Goal: Task Accomplishment & Management: Use online tool/utility

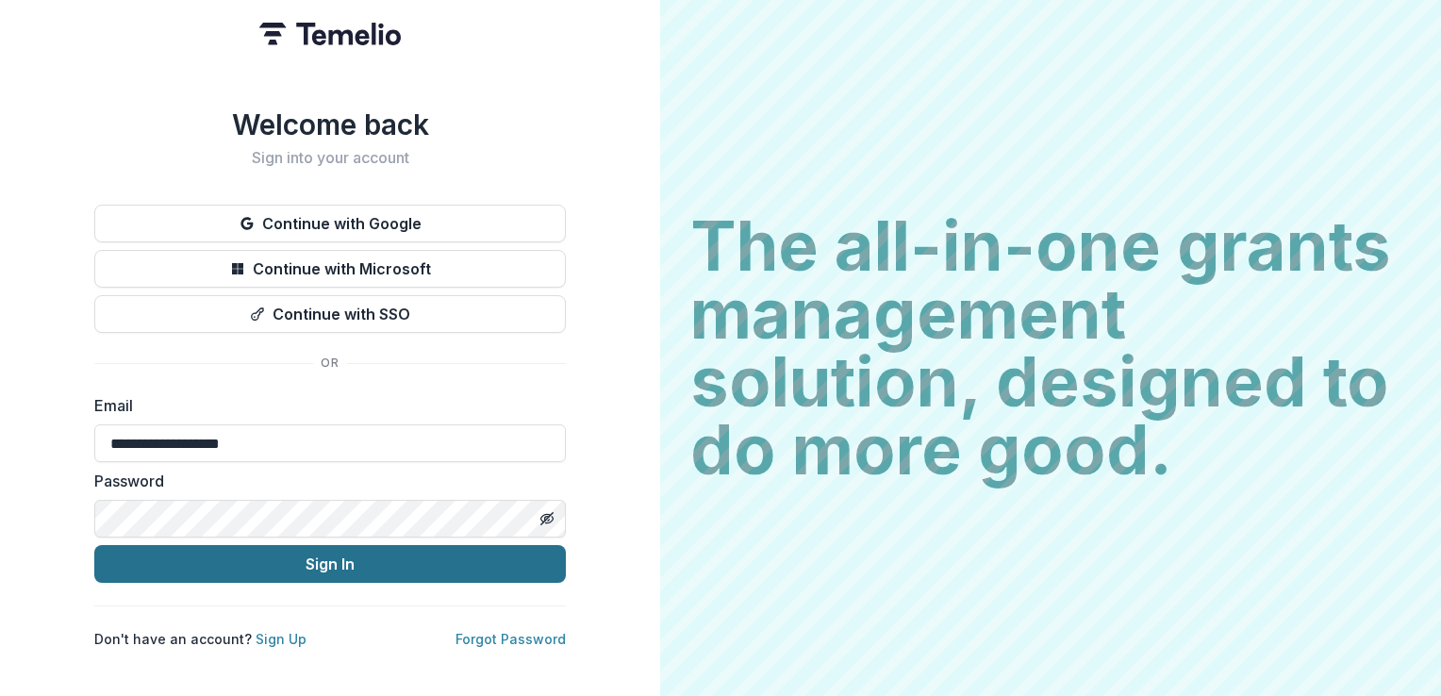
click at [272, 560] on button "Sign In" at bounding box center [330, 564] width 472 height 38
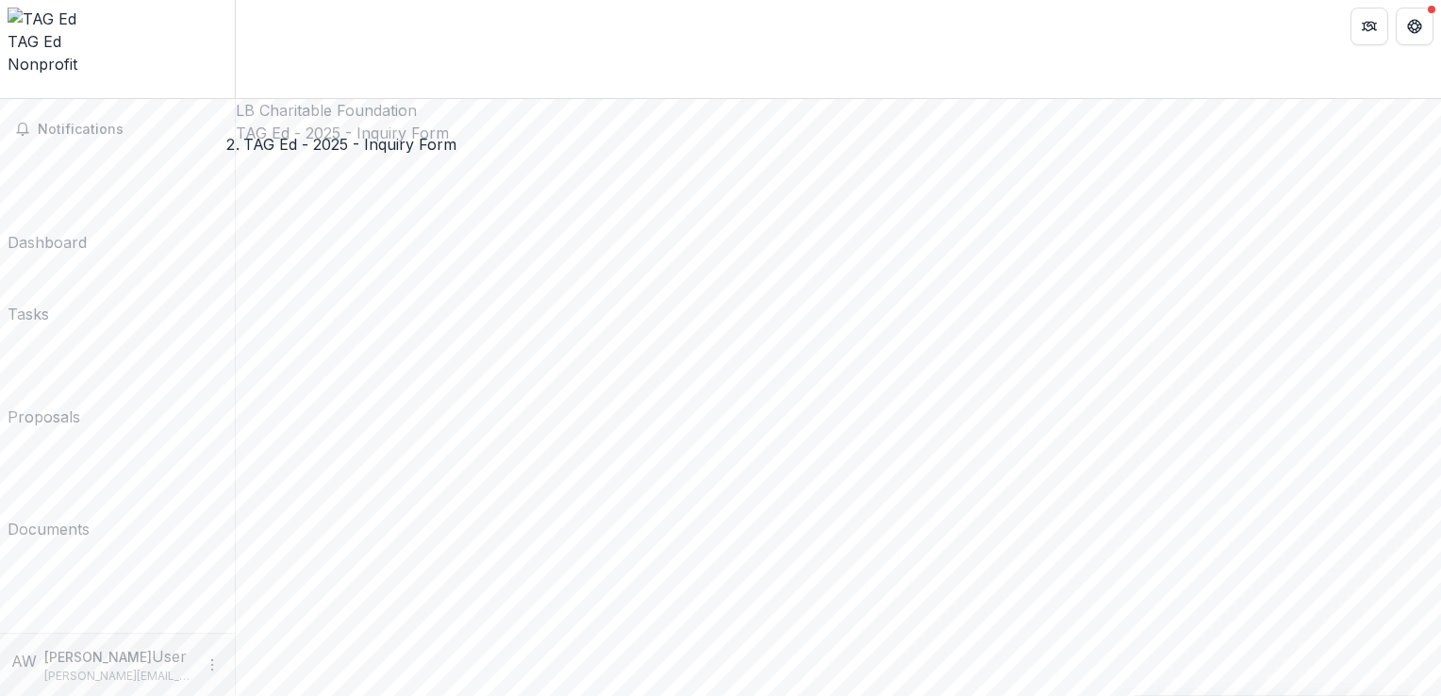
drag, startPoint x: 1440, startPoint y: 87, endPoint x: 1437, endPoint y: 116, distance: 29.4
click at [1437, 116] on div "**********" at bounding box center [838, 397] width 1205 height 597
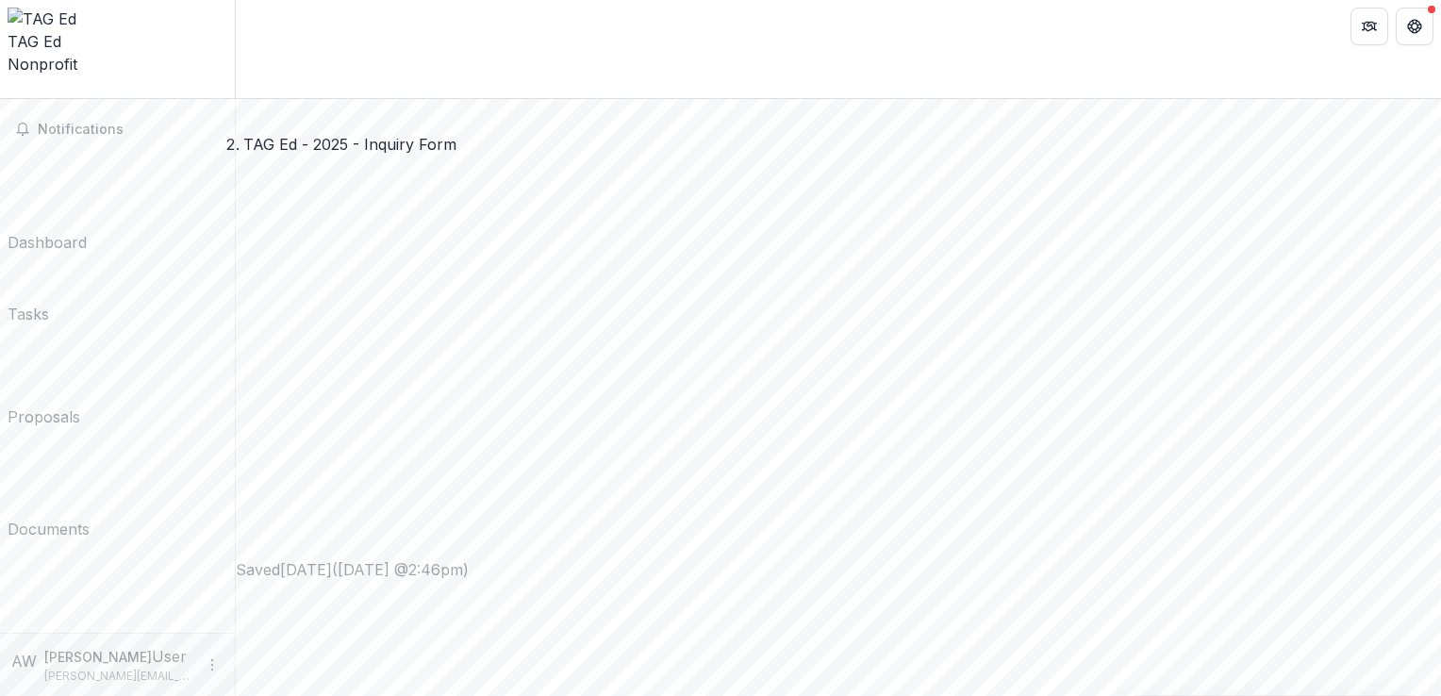
drag, startPoint x: 854, startPoint y: 179, endPoint x: 341, endPoint y: 175, distance: 513.1
drag, startPoint x: 341, startPoint y: 175, endPoint x: 854, endPoint y: 177, distance: 513.1
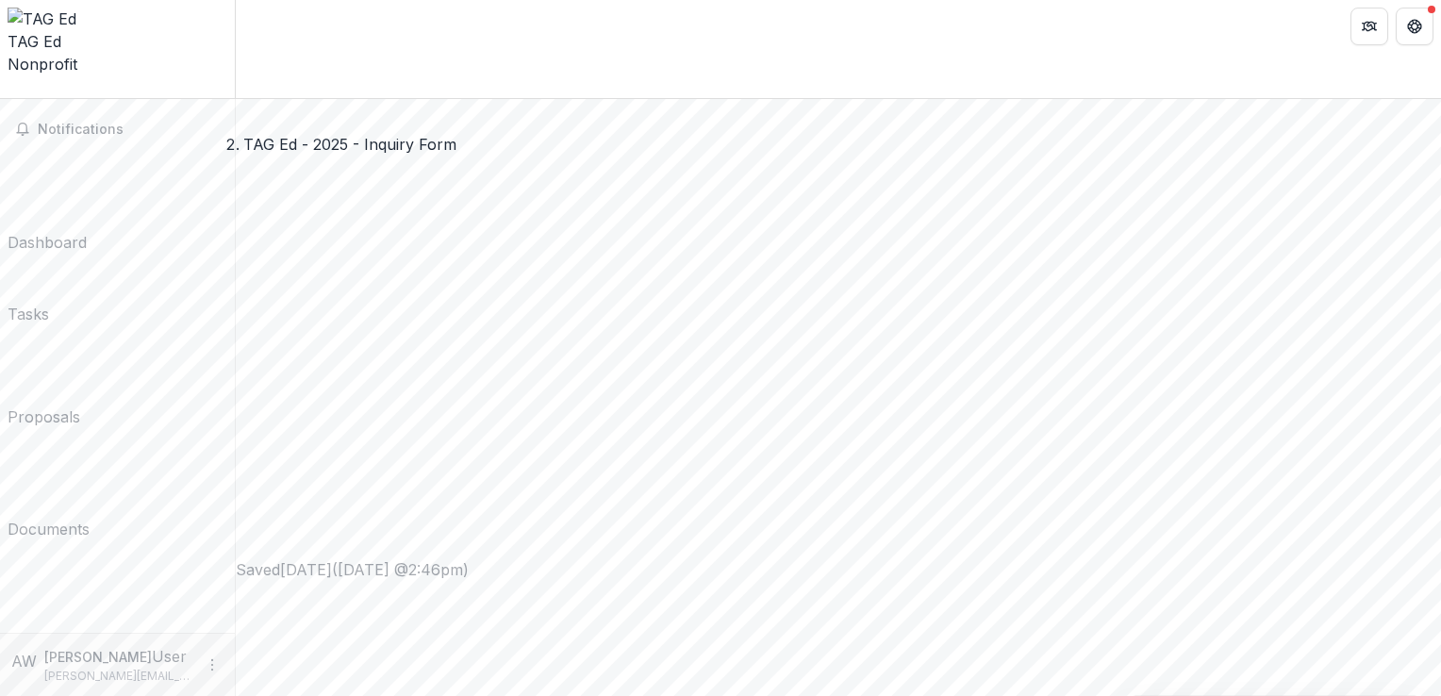
copy p "Provide a brief overview of your organization’s programs and services."
